Goal: Use online tool/utility: Utilize a website feature to perform a specific function

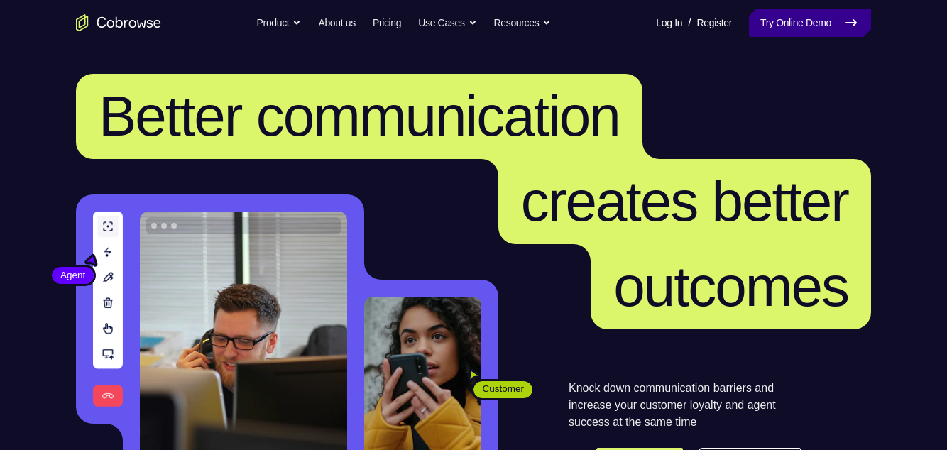
click at [785, 26] on link "Try Online Demo" at bounding box center [810, 23] width 122 height 28
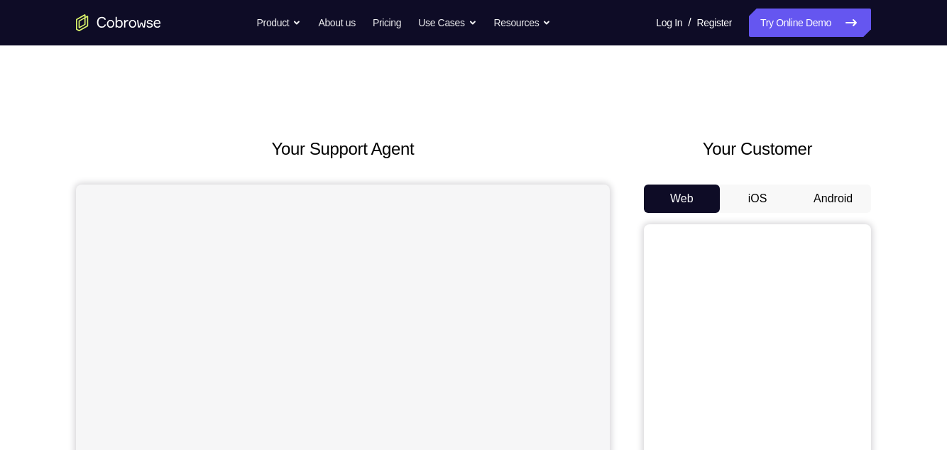
click at [840, 209] on button "Android" at bounding box center [833, 199] width 76 height 28
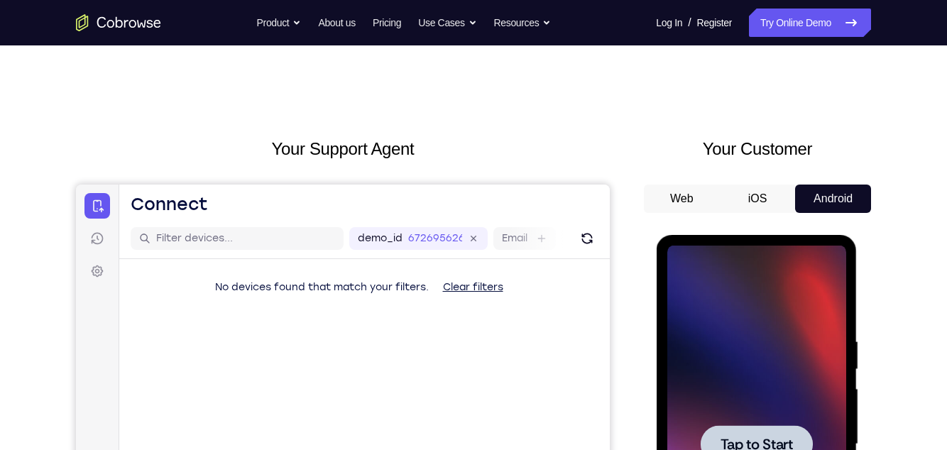
click at [745, 286] on div at bounding box center [755, 444] width 179 height 397
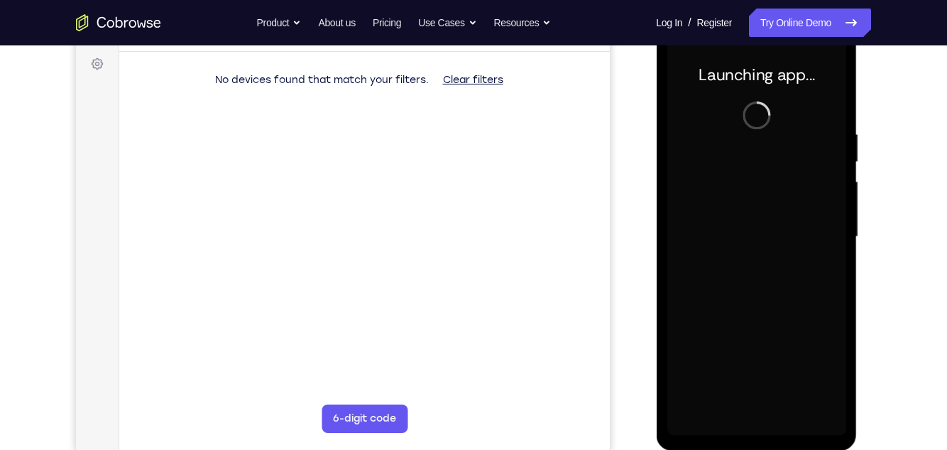
scroll to position [206, 0]
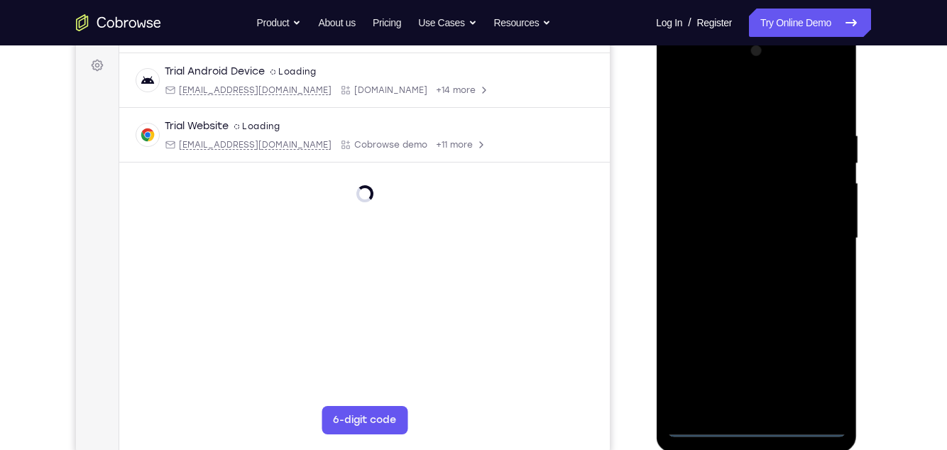
click at [759, 427] on div at bounding box center [755, 238] width 179 height 397
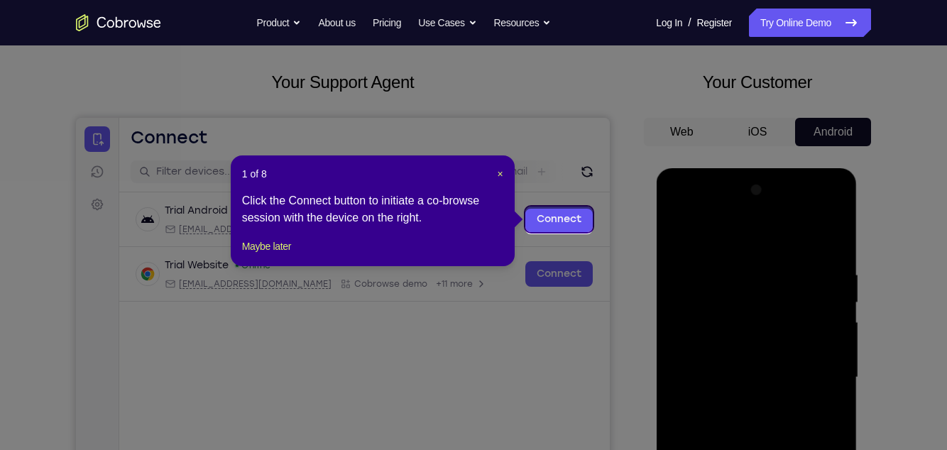
scroll to position [65, 0]
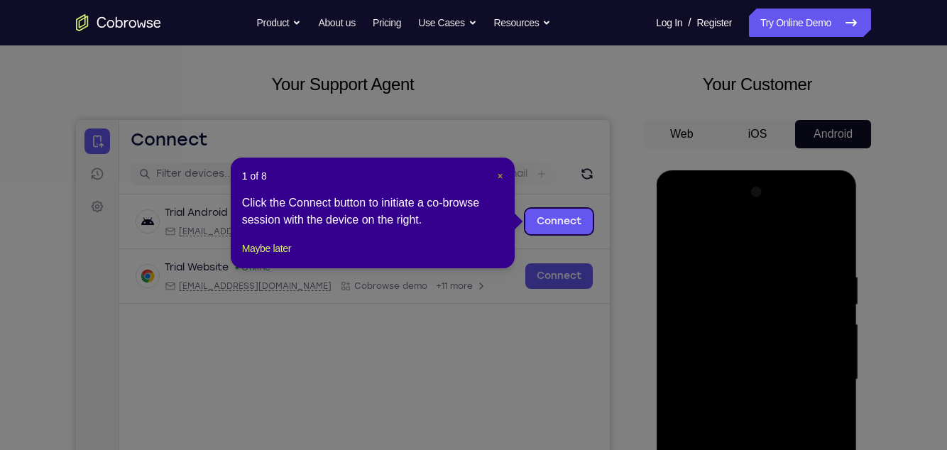
click at [498, 171] on span "×" at bounding box center [501, 175] width 6 height 11
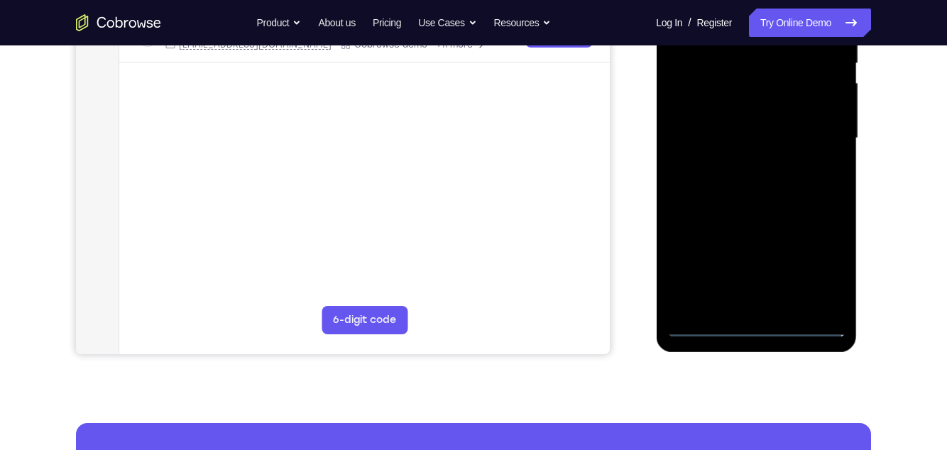
scroll to position [308, 0]
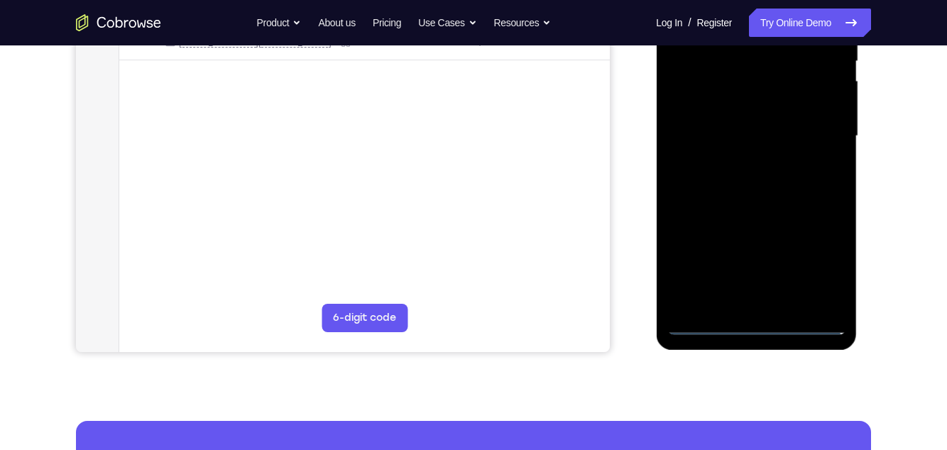
click at [821, 260] on div at bounding box center [755, 136] width 179 height 397
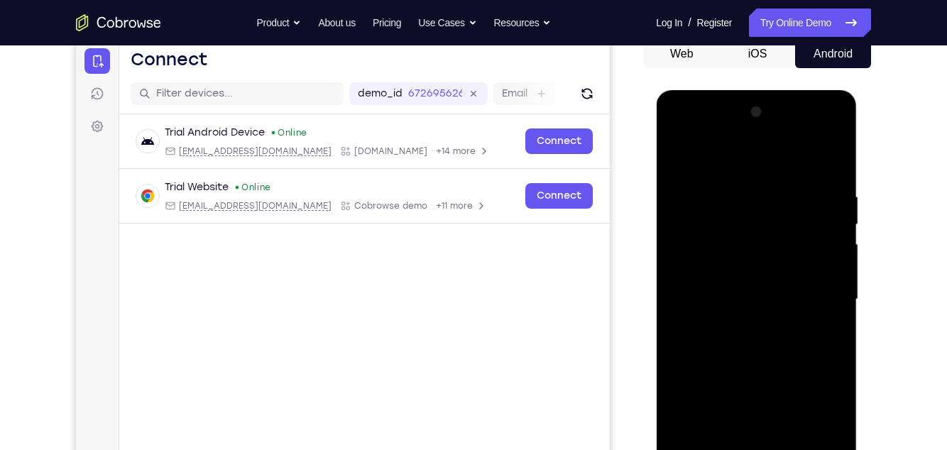
scroll to position [136, 0]
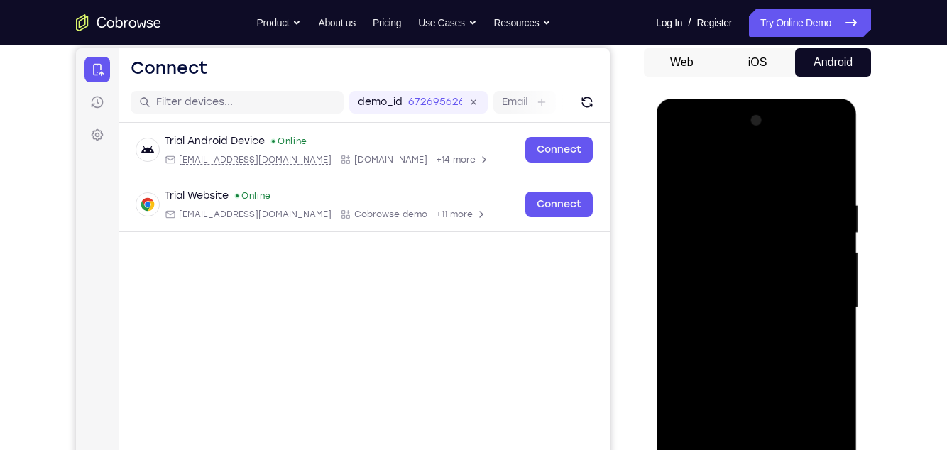
click at [754, 181] on div at bounding box center [755, 307] width 179 height 397
click at [819, 306] on div at bounding box center [755, 307] width 179 height 397
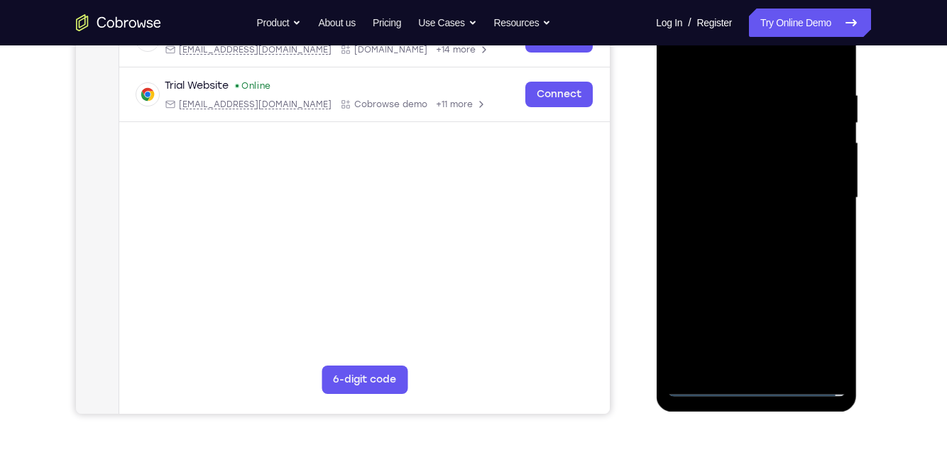
scroll to position [247, 0]
click at [744, 363] on div at bounding box center [755, 197] width 179 height 397
click at [805, 186] on div at bounding box center [755, 197] width 179 height 397
click at [764, 166] on div at bounding box center [755, 197] width 179 height 397
click at [773, 203] on div at bounding box center [755, 197] width 179 height 397
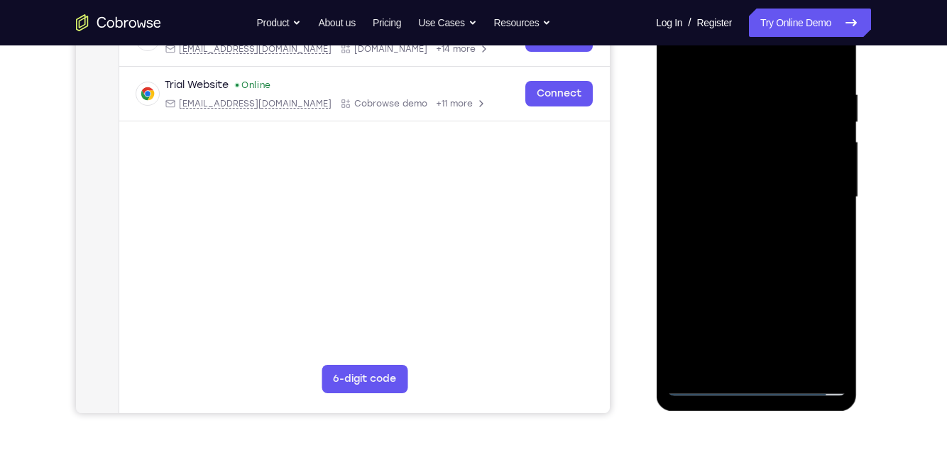
click at [792, 241] on div at bounding box center [755, 197] width 179 height 397
click at [803, 256] on div at bounding box center [755, 197] width 179 height 397
click at [842, 347] on div at bounding box center [755, 197] width 179 height 397
click at [757, 360] on div at bounding box center [755, 197] width 179 height 397
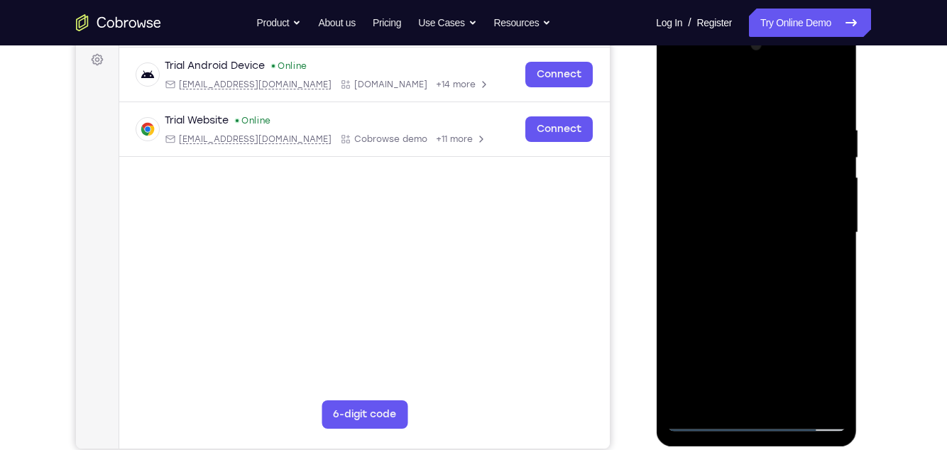
scroll to position [211, 0]
click at [625, 210] on div "Your Support Agent Your Customer Web iOS Android" at bounding box center [473, 187] width 795 height 525
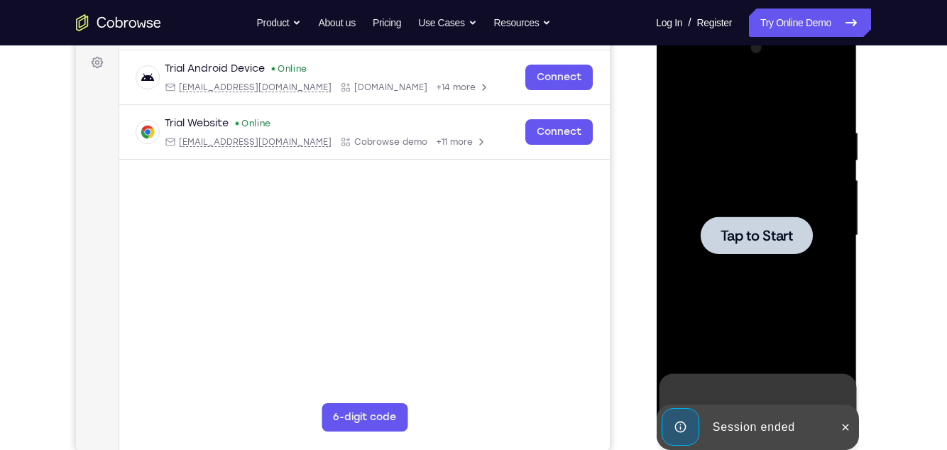
scroll to position [0, 0]
